Goal: Task Accomplishment & Management: Manage account settings

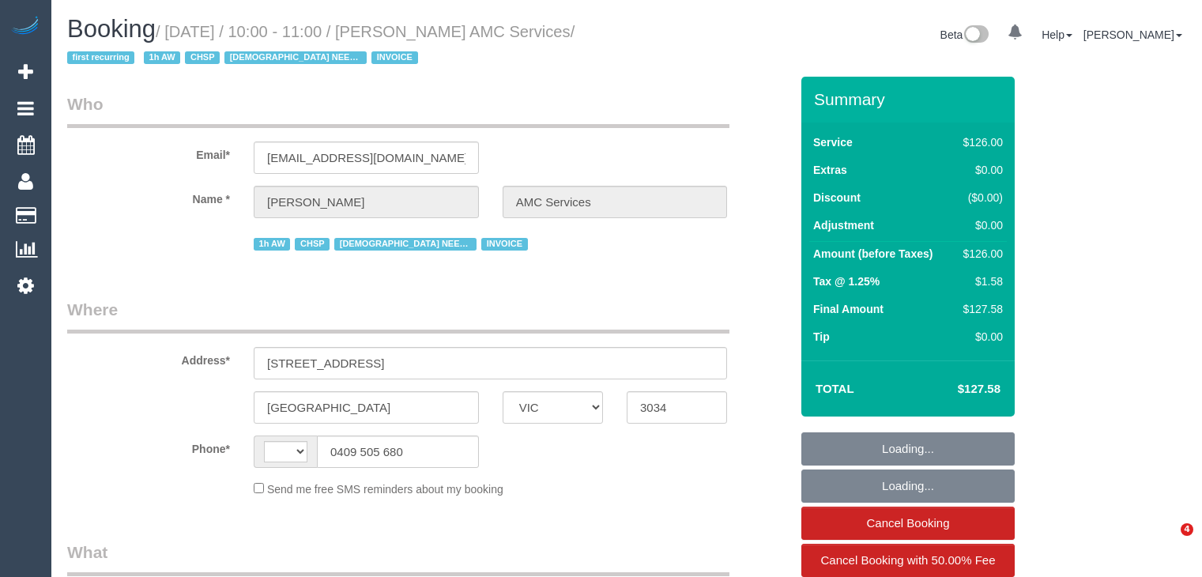
select select "VIC"
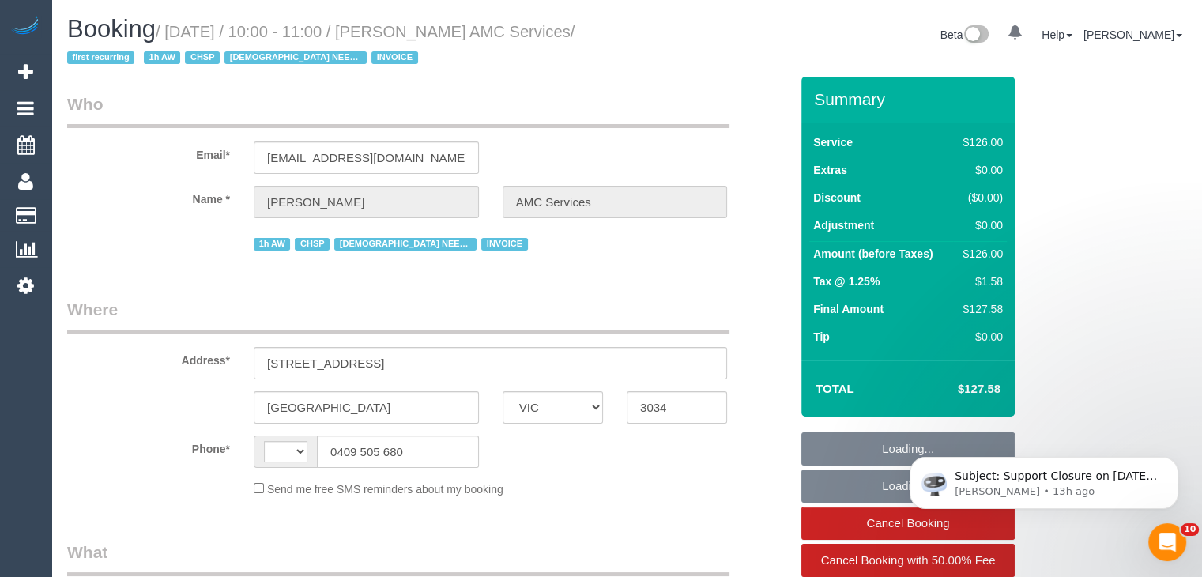
select select "string:AU"
select select "object:565"
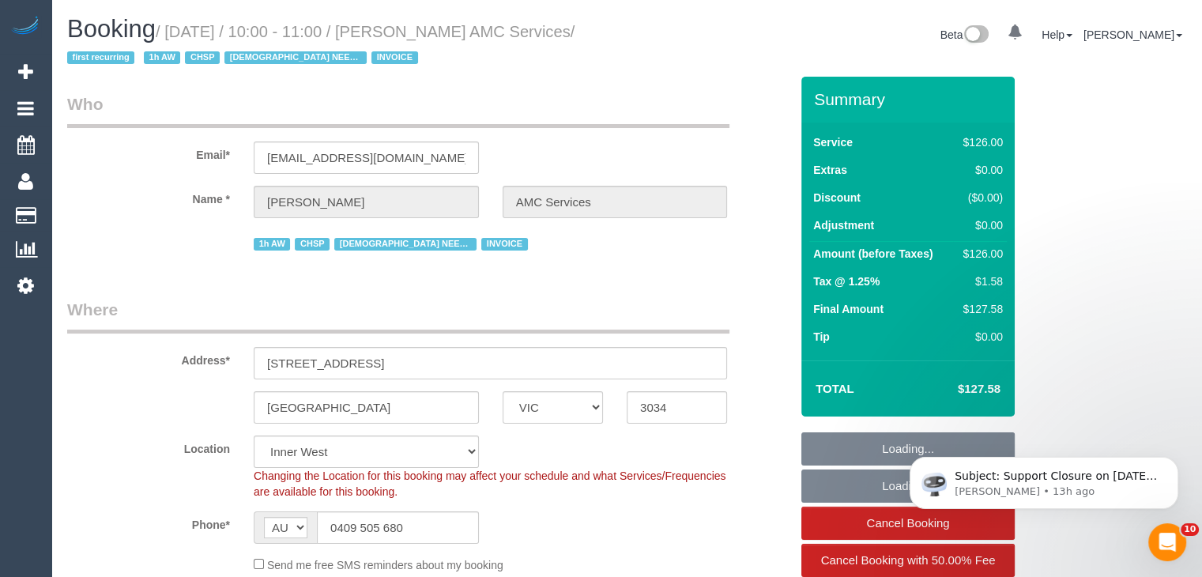
select select "120"
select select "number:28"
select select "number:14"
select select "number:18"
select select "number:36"
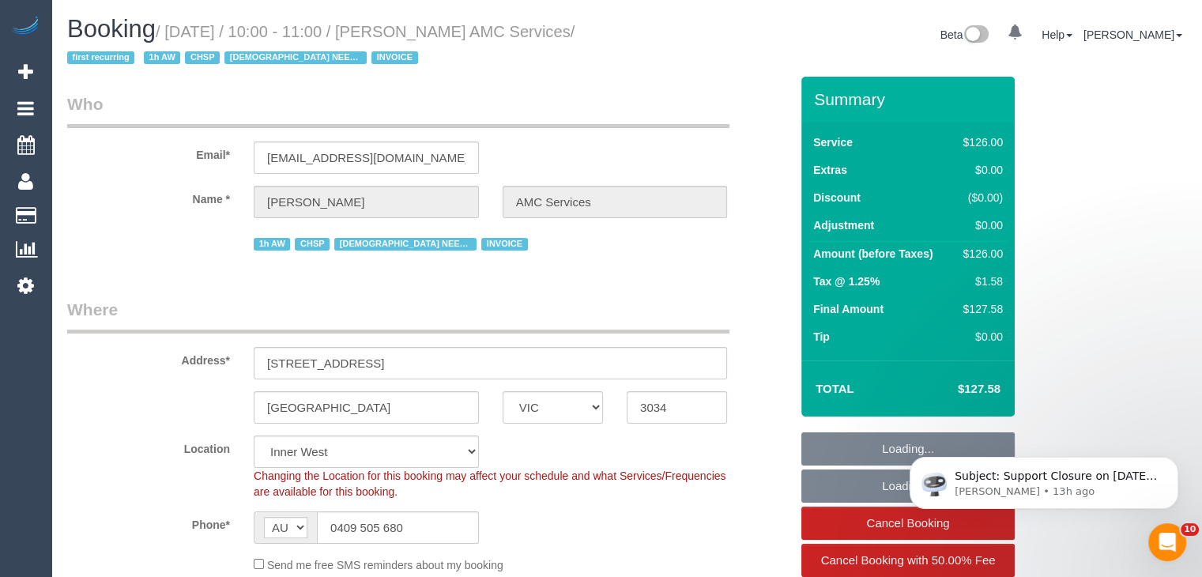
select select "number:35"
select select "object:1324"
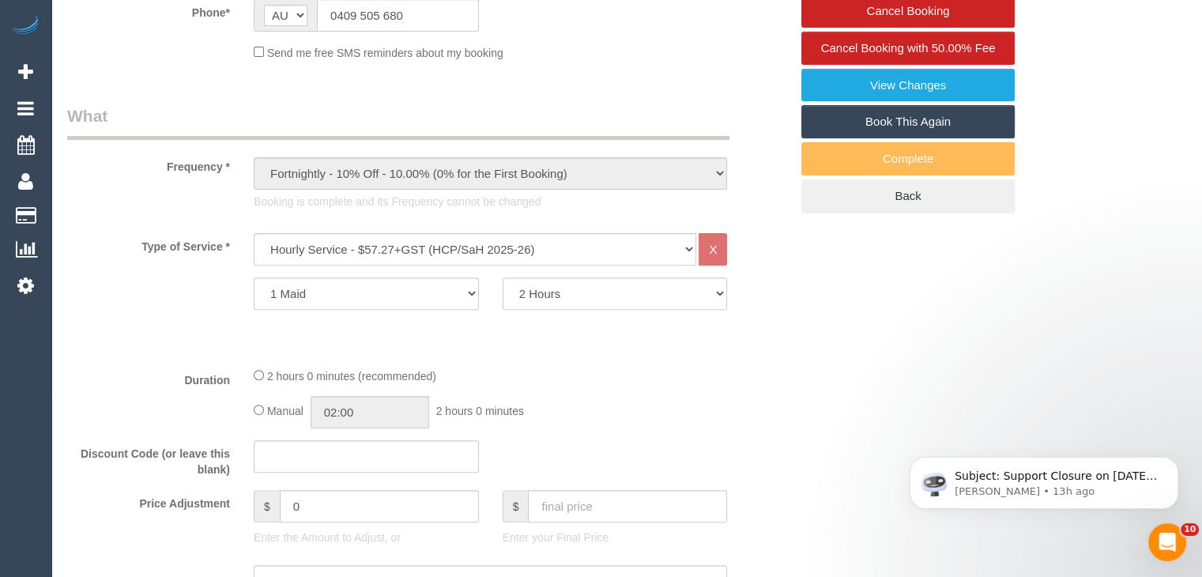
scroll to position [553, 0]
